Goal: Navigation & Orientation: Find specific page/section

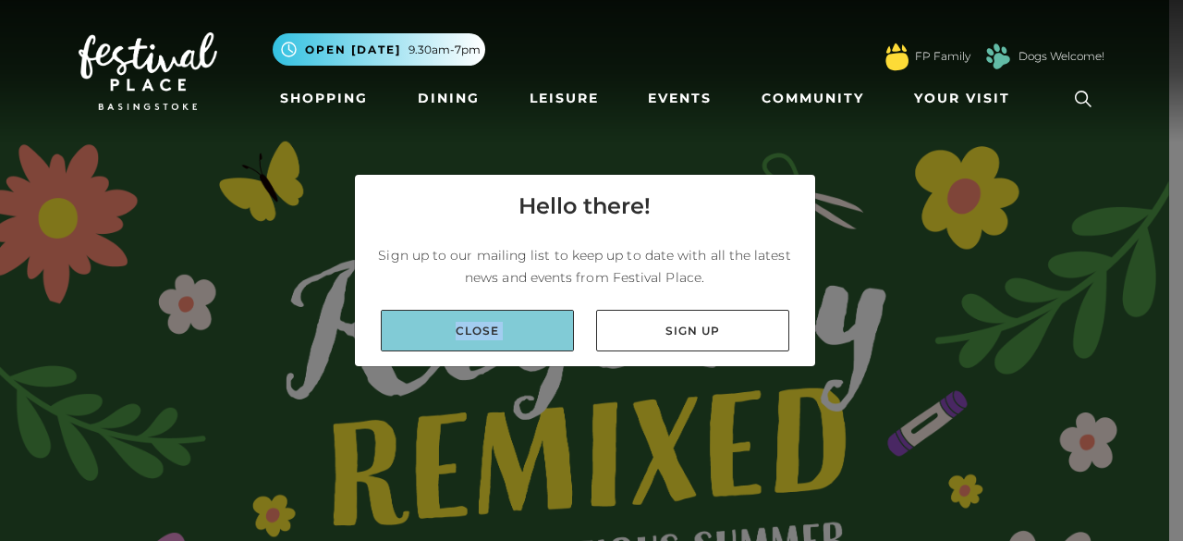
drag, startPoint x: 660, startPoint y: 334, endPoint x: 512, endPoint y: 330, distance: 148.0
click at [512, 330] on div "Close Sign up" at bounding box center [585, 330] width 460 height 71
click at [511, 330] on link "Close" at bounding box center [477, 331] width 193 height 42
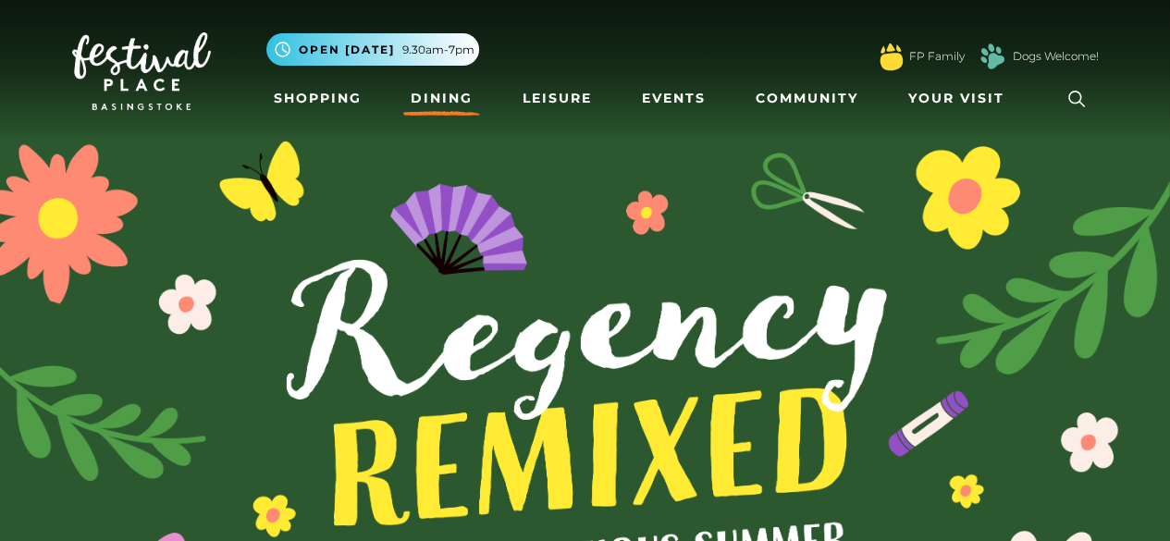
click at [411, 96] on link "Dining" at bounding box center [441, 98] width 77 height 34
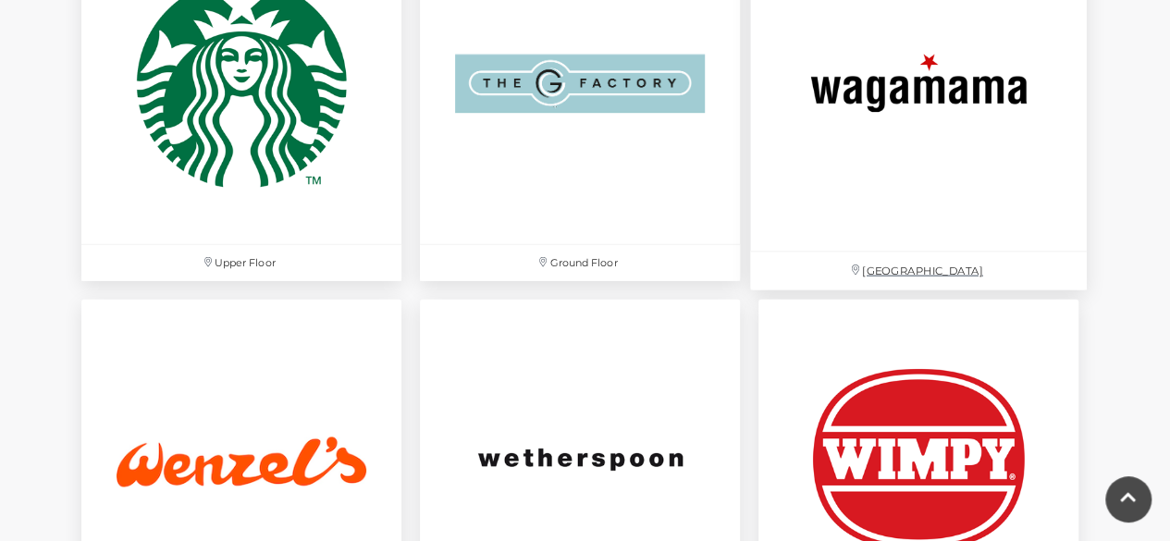
scroll to position [5806, 0]
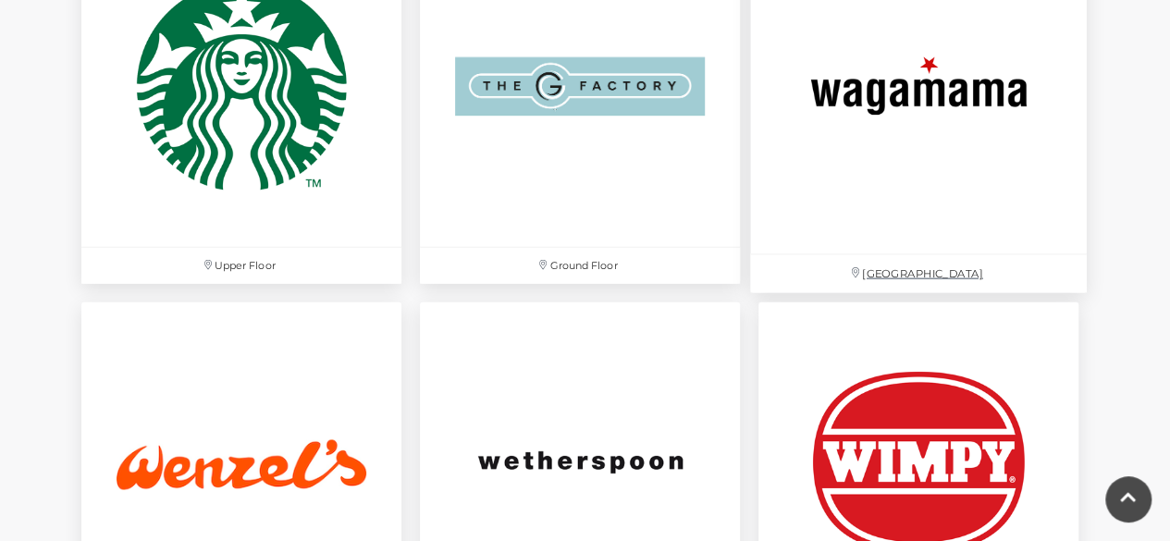
click at [807, 205] on img at bounding box center [918, 86] width 337 height 337
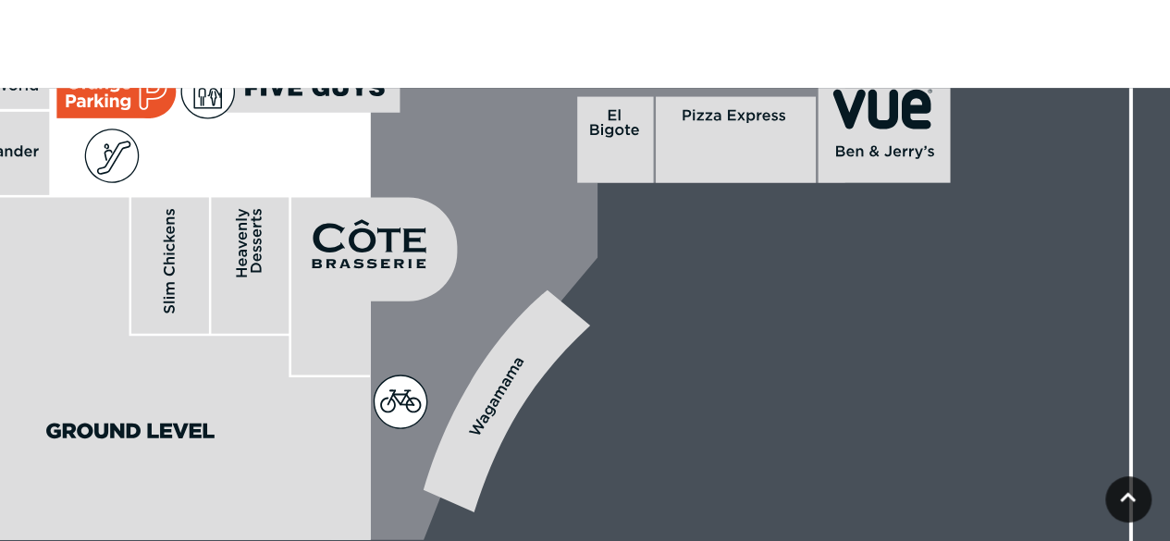
scroll to position [1219, 0]
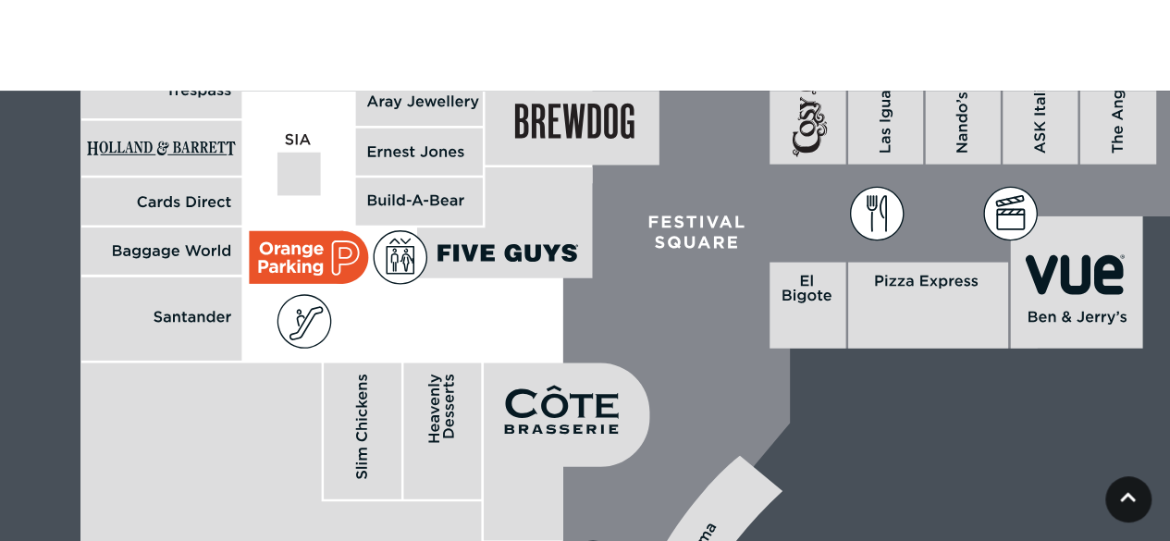
drag, startPoint x: 560, startPoint y: 214, endPoint x: 753, endPoint y: 375, distance: 250.7
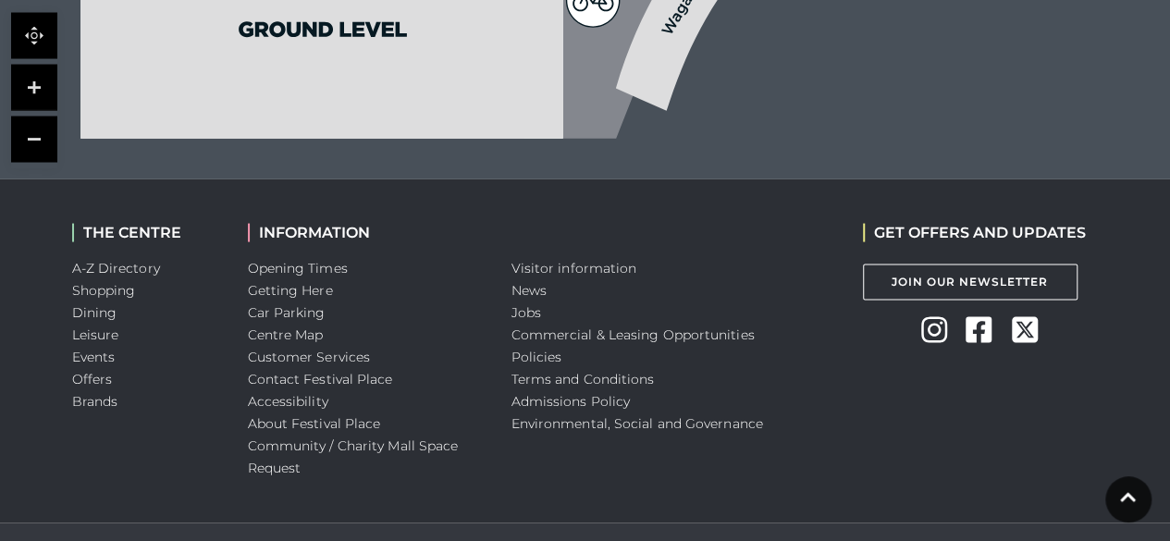
scroll to position [1820, 0]
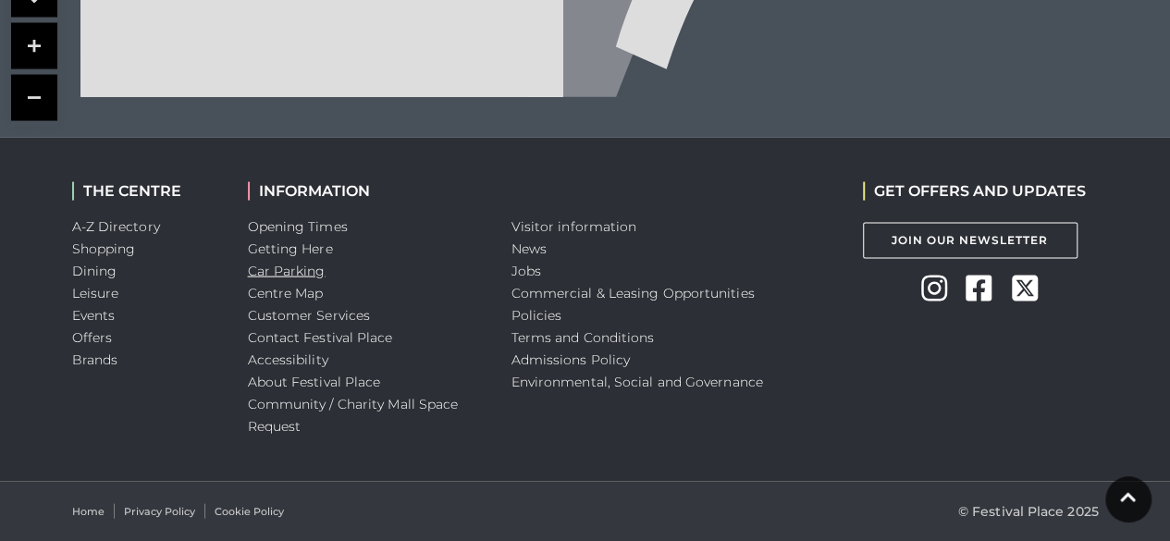
click at [297, 267] on link "Car Parking" at bounding box center [287, 271] width 78 height 17
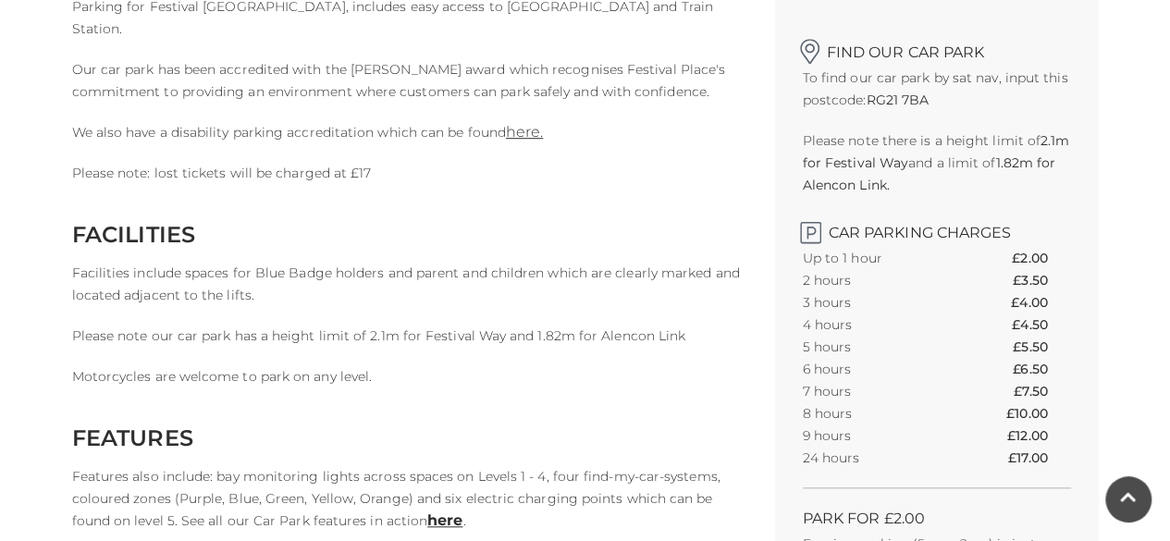
scroll to position [549, 0]
